Goal: Navigation & Orientation: Find specific page/section

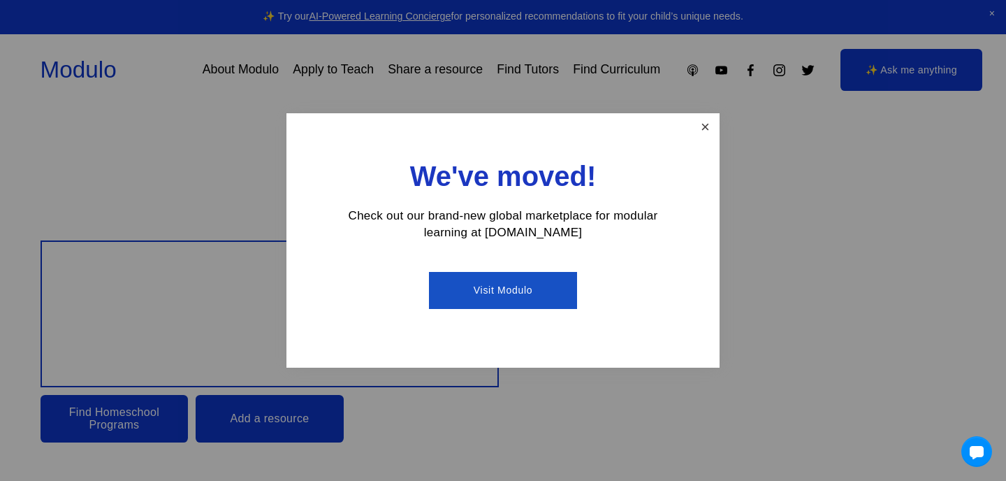
click at [708, 124] on link "Close" at bounding box center [705, 127] width 24 height 24
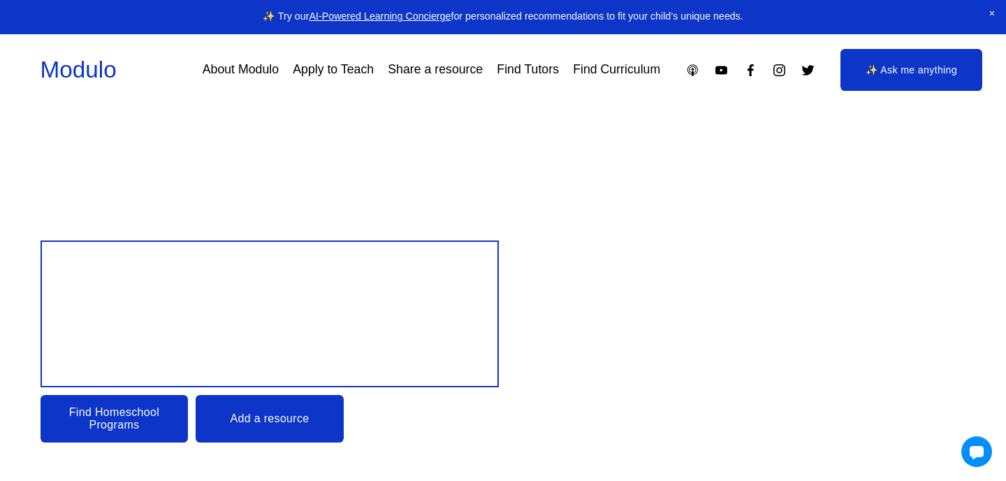
click at [244, 74] on link "About Modulo" at bounding box center [241, 69] width 76 height 24
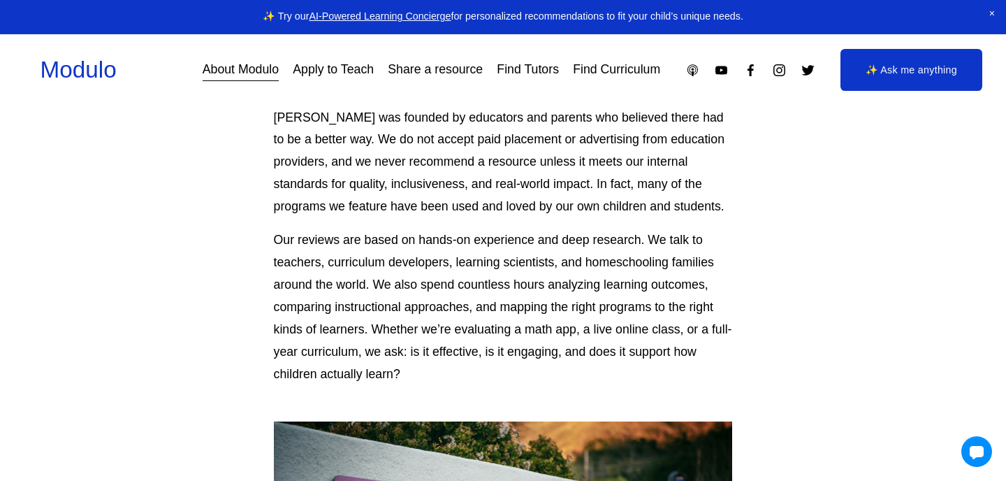
scroll to position [321, 0]
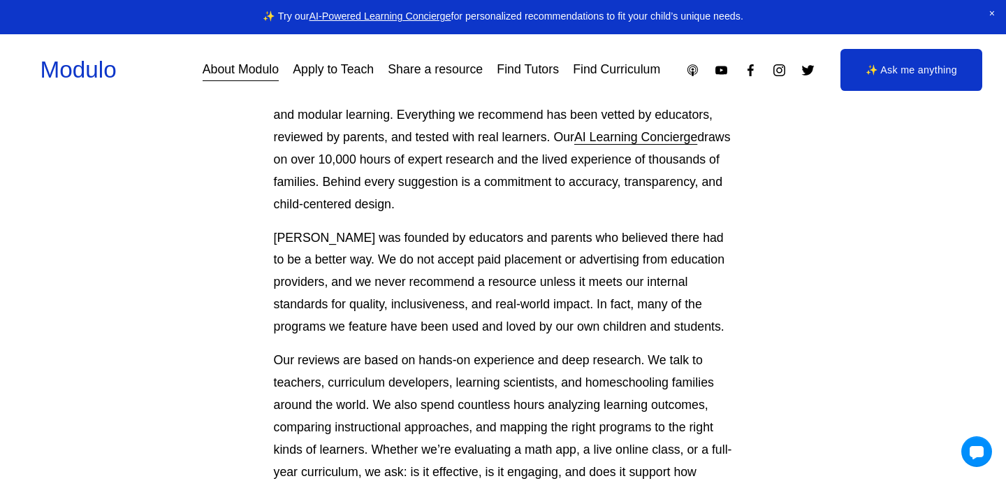
click at [597, 70] on link "Find Curriculum" at bounding box center [616, 69] width 87 height 24
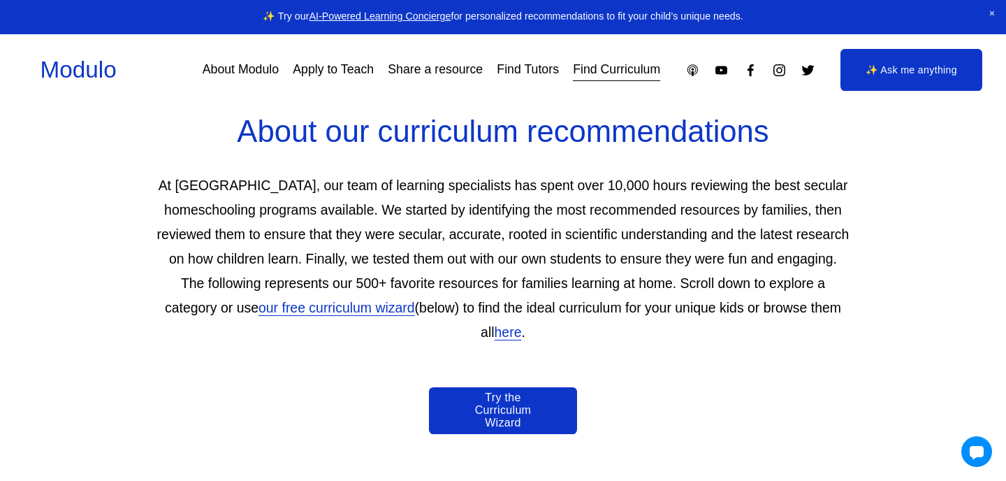
scroll to position [666, 0]
